Goal: Information Seeking & Learning: Learn about a topic

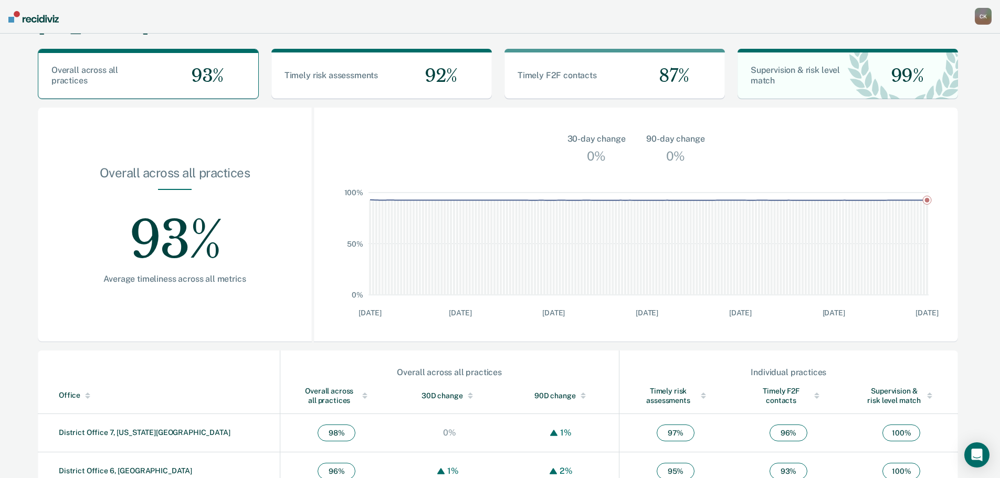
scroll to position [253, 0]
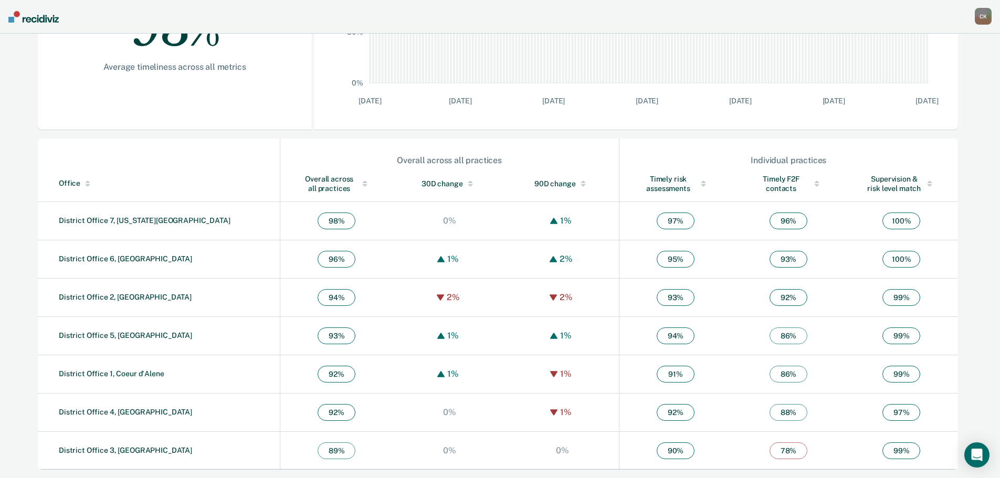
click at [301, 179] on div "Overall across all practices" at bounding box center [336, 183] width 71 height 19
click at [45, 12] on img at bounding box center [33, 17] width 50 height 12
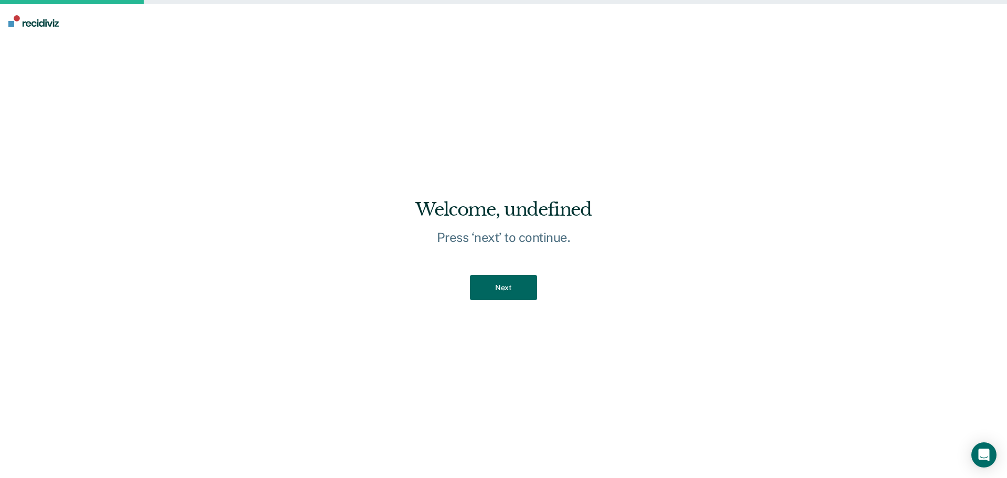
click at [493, 279] on button "Next" at bounding box center [503, 288] width 67 height 26
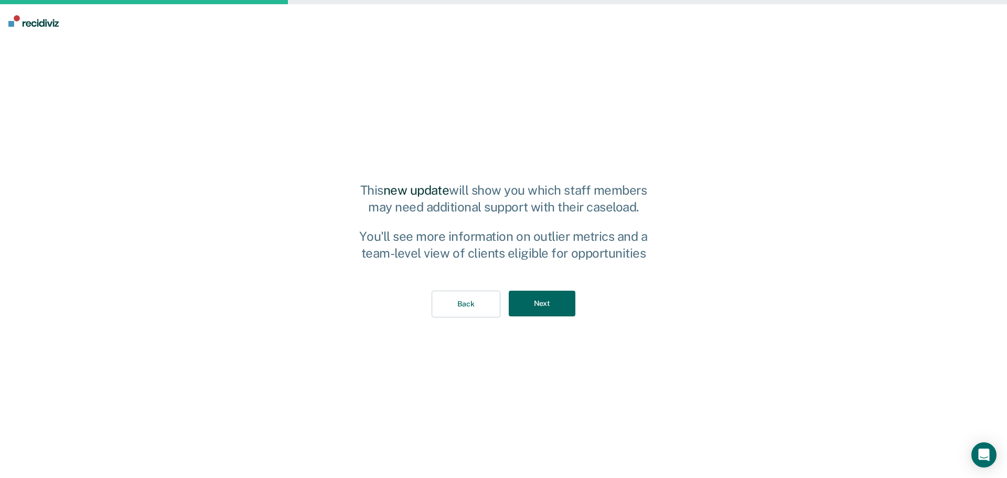
click at [528, 298] on button "Next" at bounding box center [542, 304] width 67 height 26
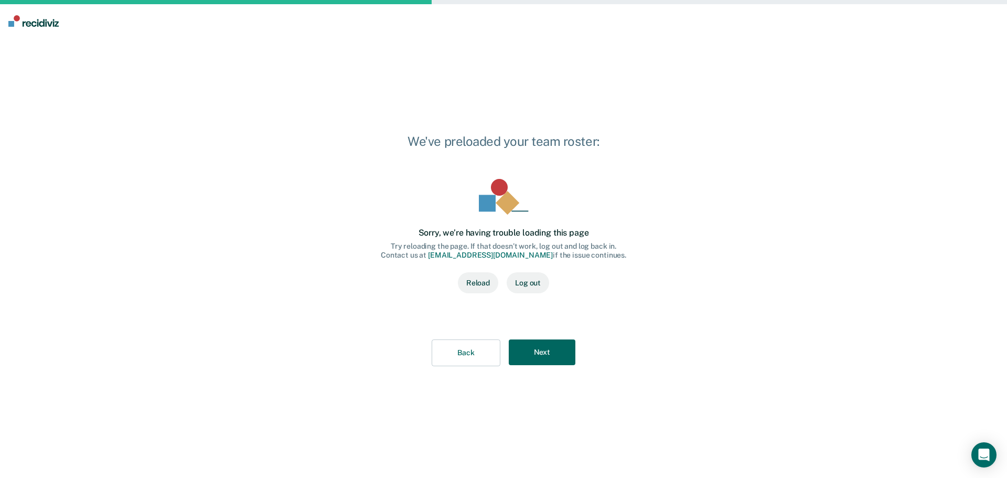
click at [533, 349] on button "Next" at bounding box center [542, 352] width 67 height 26
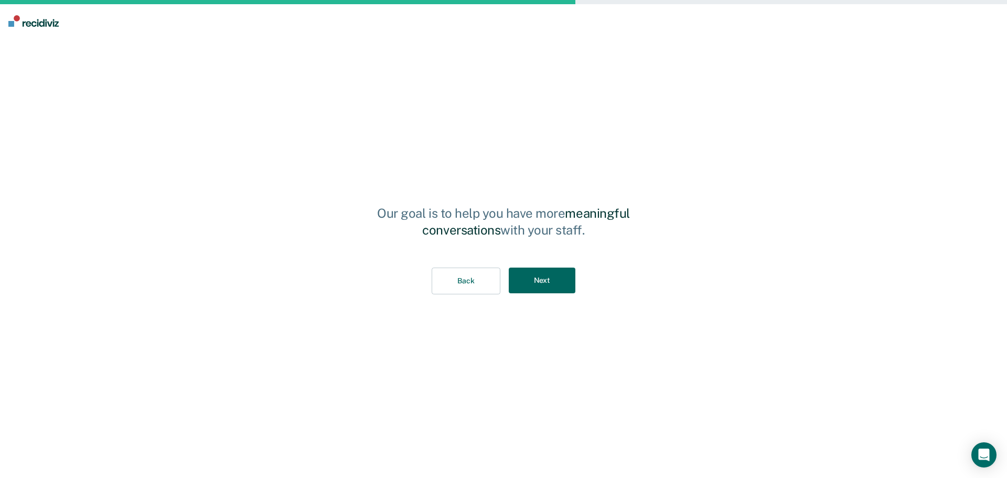
click at [560, 289] on button "Next" at bounding box center [542, 281] width 67 height 26
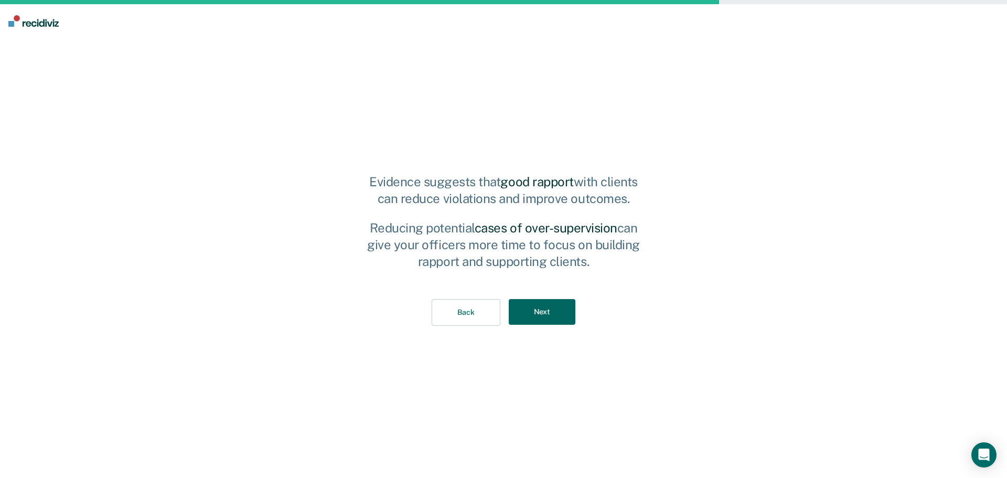
click at [553, 309] on button "Next" at bounding box center [542, 312] width 67 height 26
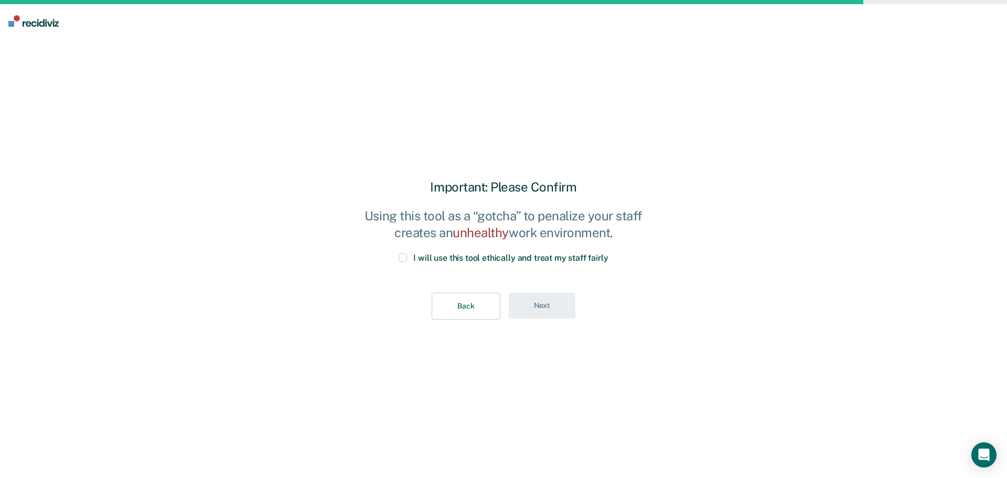
click at [404, 260] on span at bounding box center [403, 257] width 8 height 8
click at [609, 253] on input "I will use this tool ethically and treat my staff fairly" at bounding box center [609, 253] width 0 height 0
click at [538, 296] on button "Next" at bounding box center [542, 306] width 67 height 26
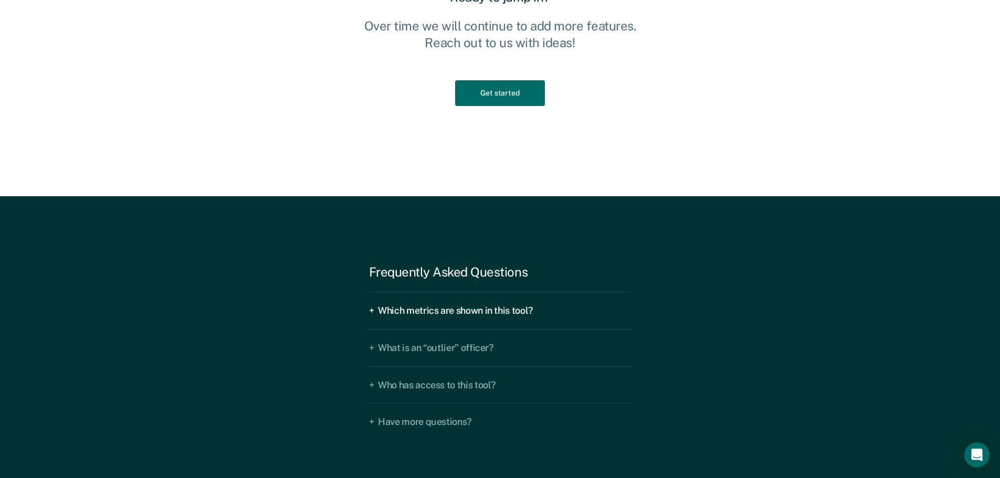
scroll to position [1627, 0]
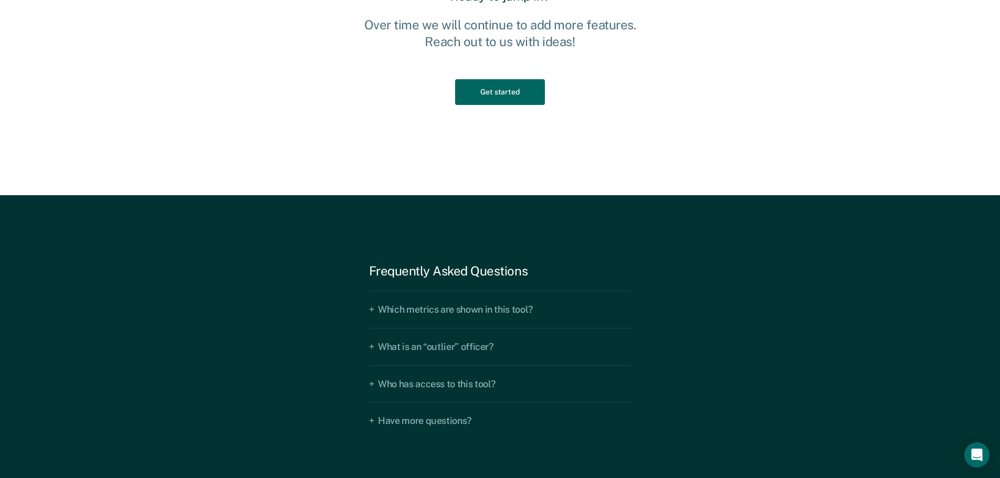
click at [514, 91] on button "Get started" at bounding box center [499, 92] width 89 height 26
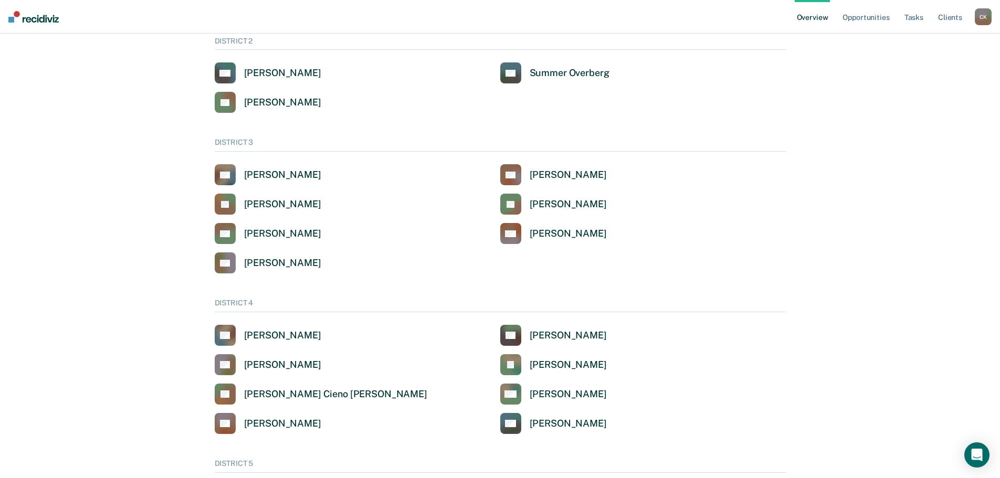
scroll to position [262, 0]
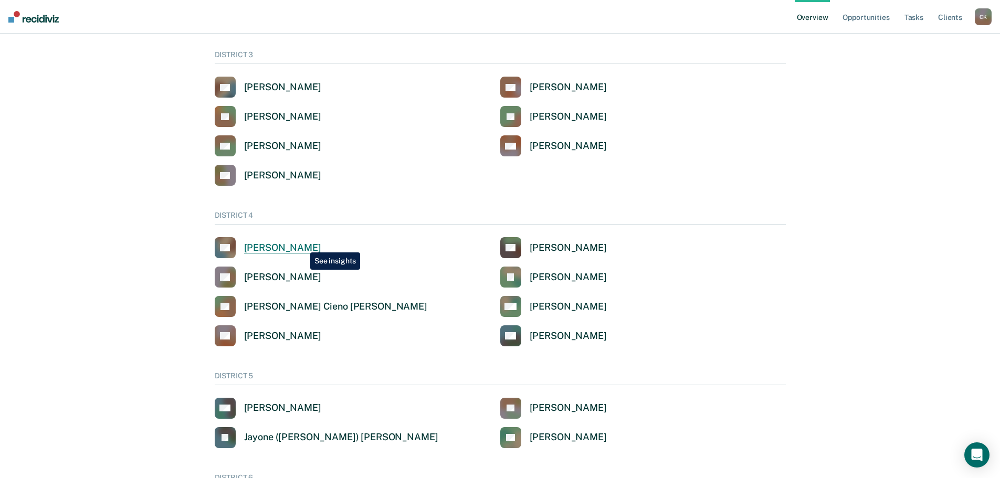
click at [302, 245] on div "Angel Andrew Dobrev" at bounding box center [282, 248] width 77 height 12
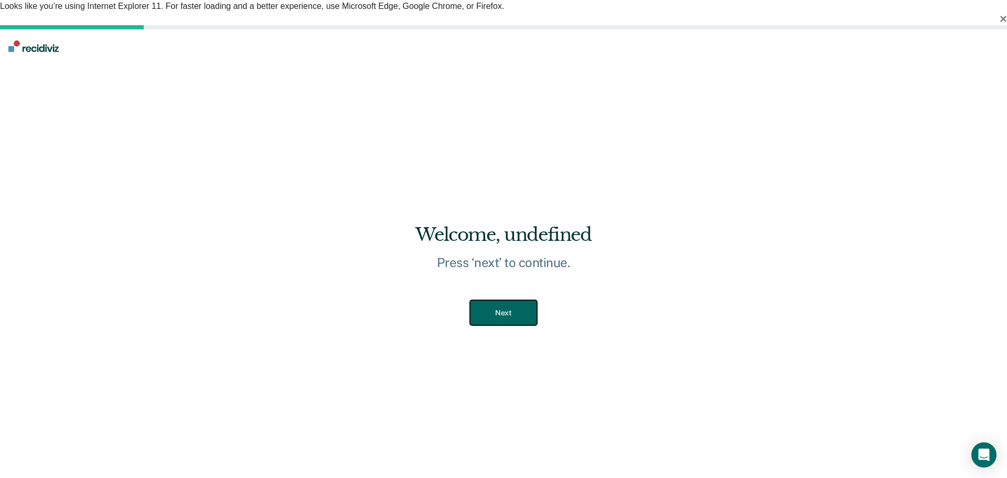
click at [503, 300] on button "Next" at bounding box center [503, 313] width 67 height 26
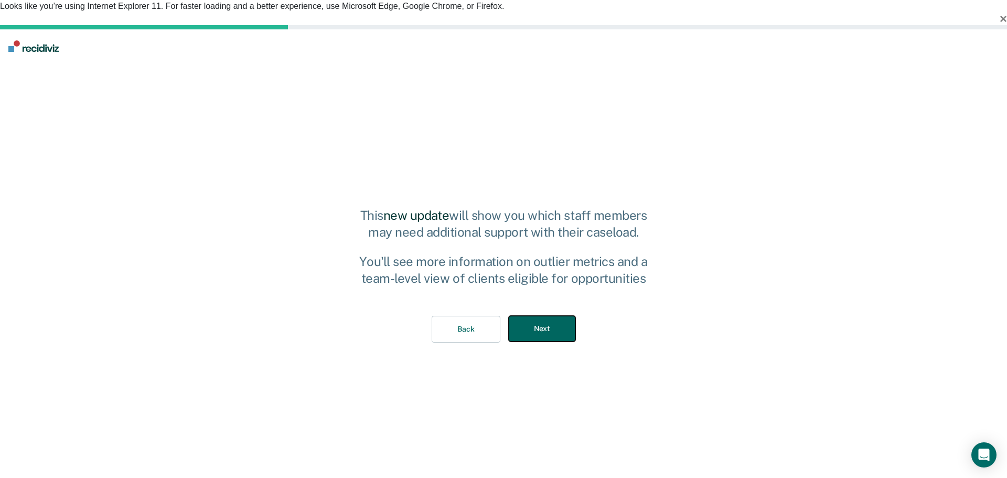
click at [542, 316] on button "Next" at bounding box center [542, 329] width 67 height 26
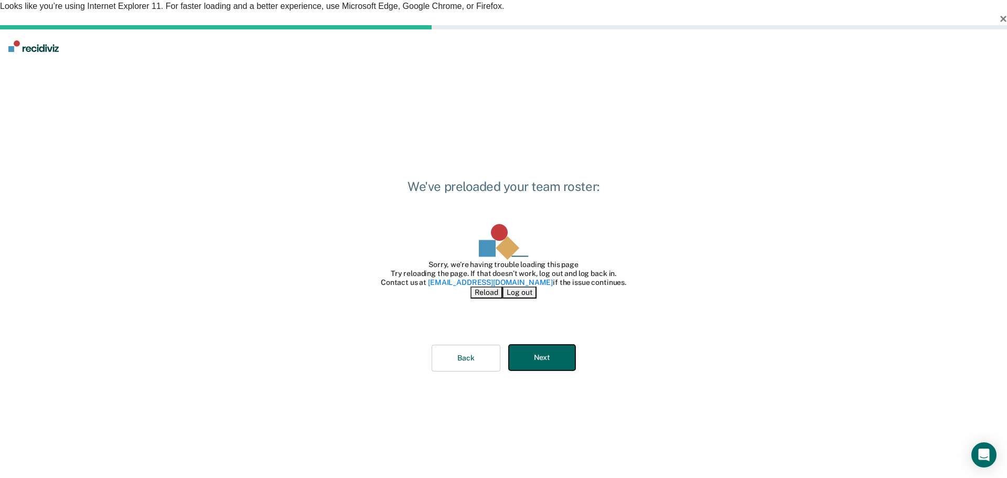
click at [547, 345] on button "Next" at bounding box center [542, 358] width 67 height 26
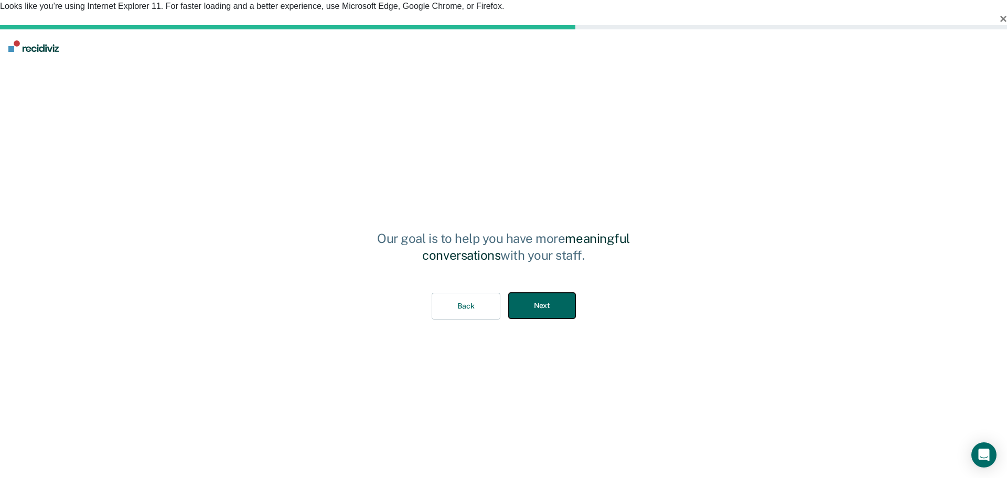
click at [555, 293] on button "Next" at bounding box center [542, 306] width 67 height 26
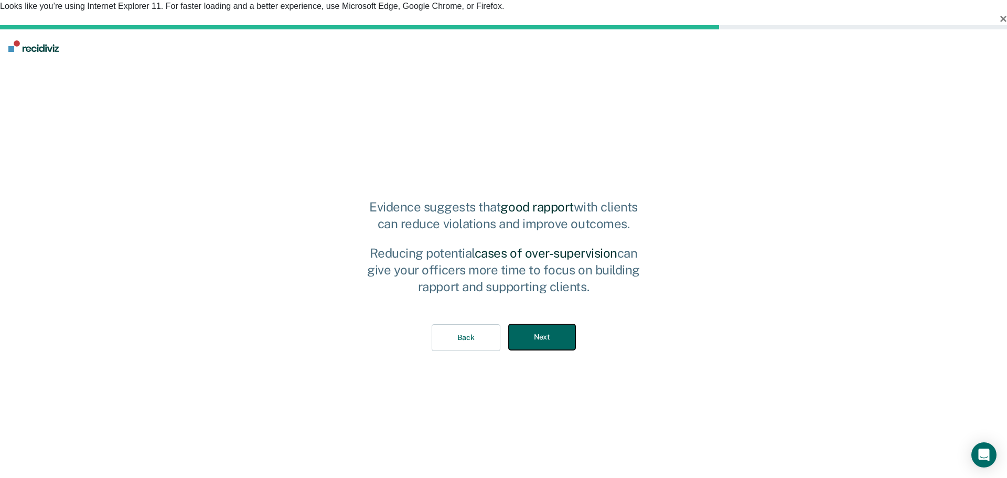
click at [539, 324] on button "Next" at bounding box center [542, 337] width 67 height 26
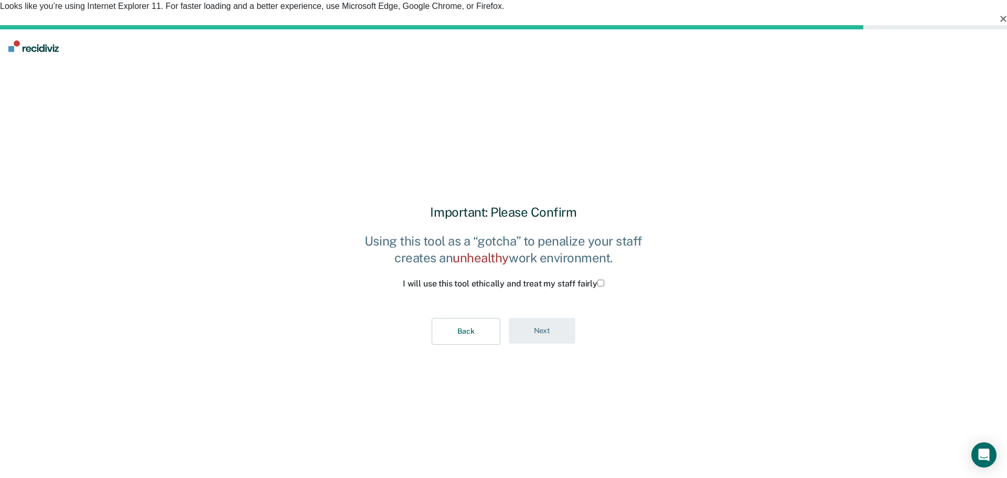
click at [604, 280] on span at bounding box center [604, 284] width 0 height 8
click at [598, 280] on input "I will use this tool ethically and treat my staff fairly" at bounding box center [601, 283] width 7 height 7
click at [549, 318] on button "Next" at bounding box center [542, 331] width 67 height 26
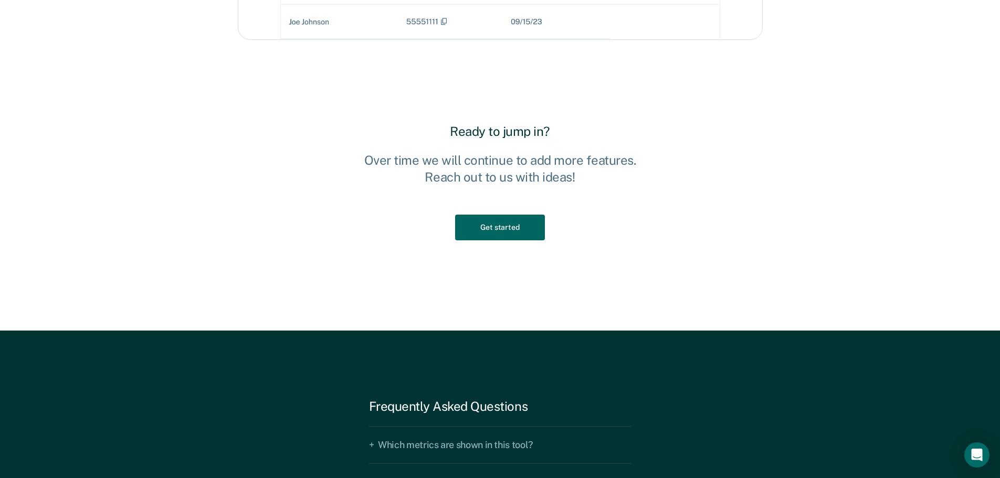
scroll to position [1656, 0]
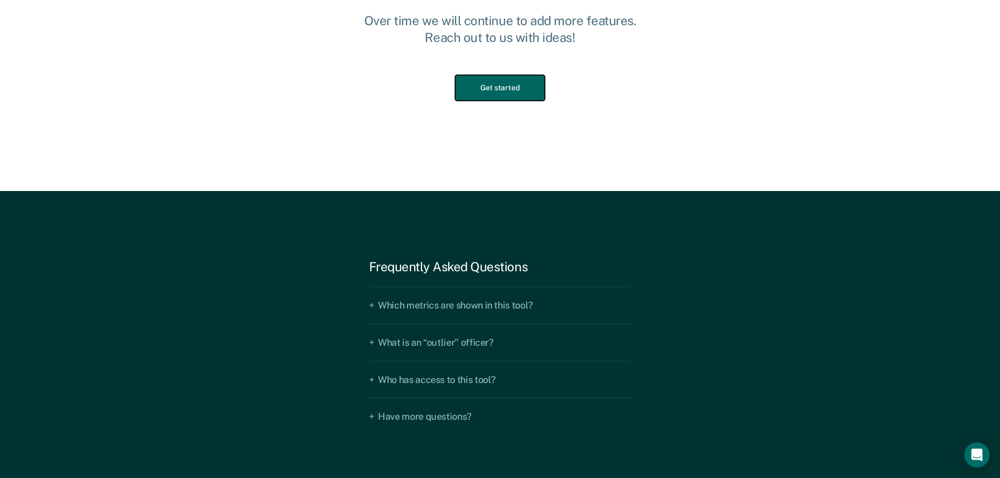
drag, startPoint x: 520, startPoint y: 75, endPoint x: 521, endPoint y: 60, distance: 14.7
click at [519, 75] on button "Get started" at bounding box center [499, 88] width 89 height 26
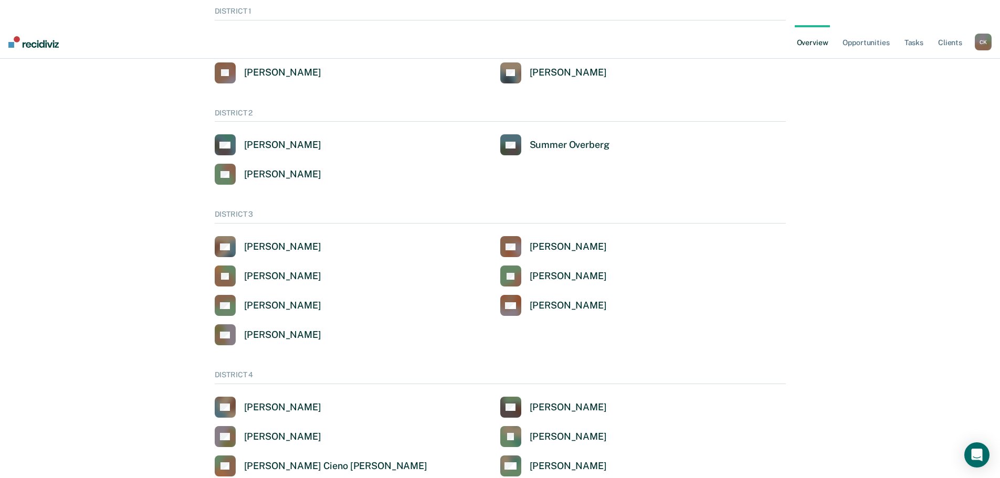
scroll to position [367, 0]
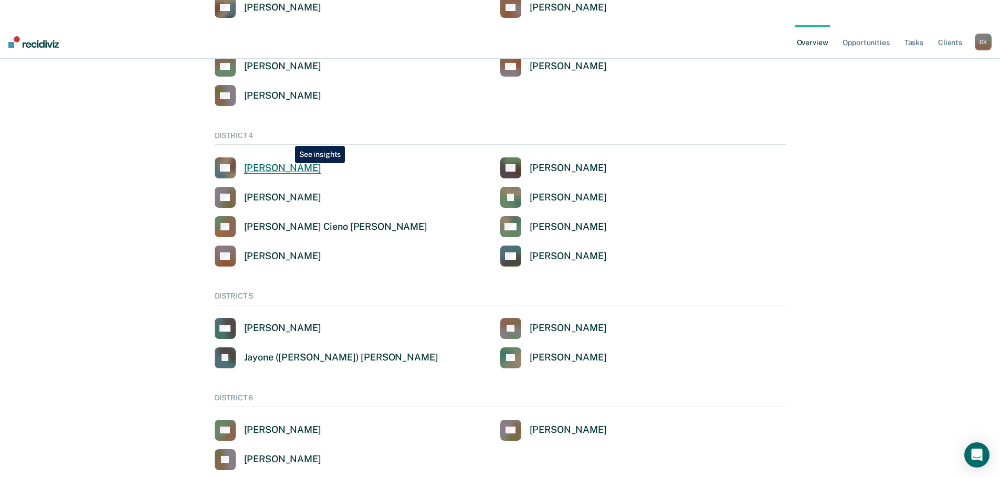
click at [287, 162] on div "Angel Andrew Dobrev" at bounding box center [282, 168] width 77 height 12
